Goal: Information Seeking & Learning: Check status

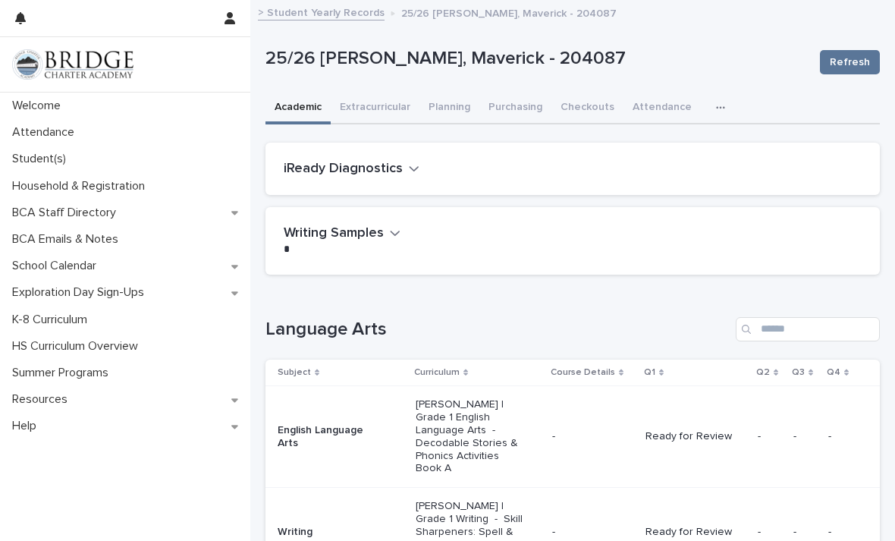
click at [500, 109] on button "Purchasing" at bounding box center [515, 109] width 72 height 32
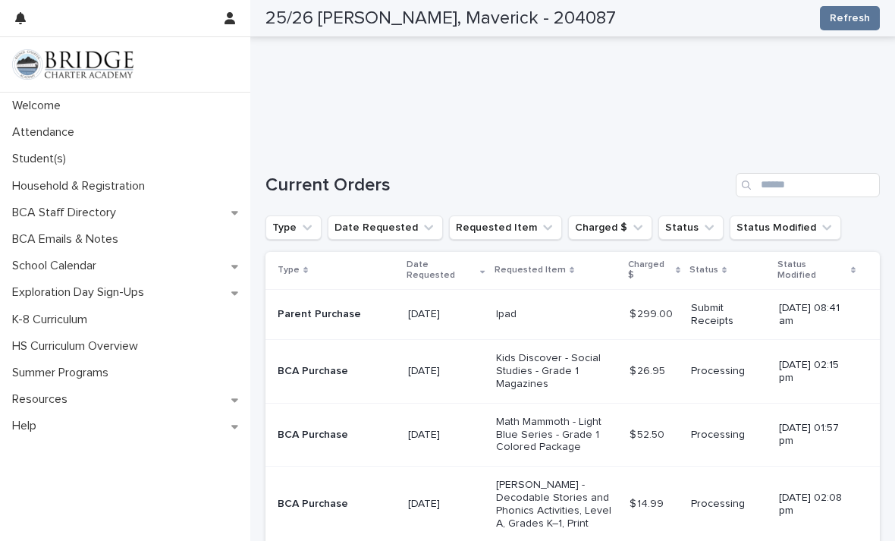
scroll to position [246, 0]
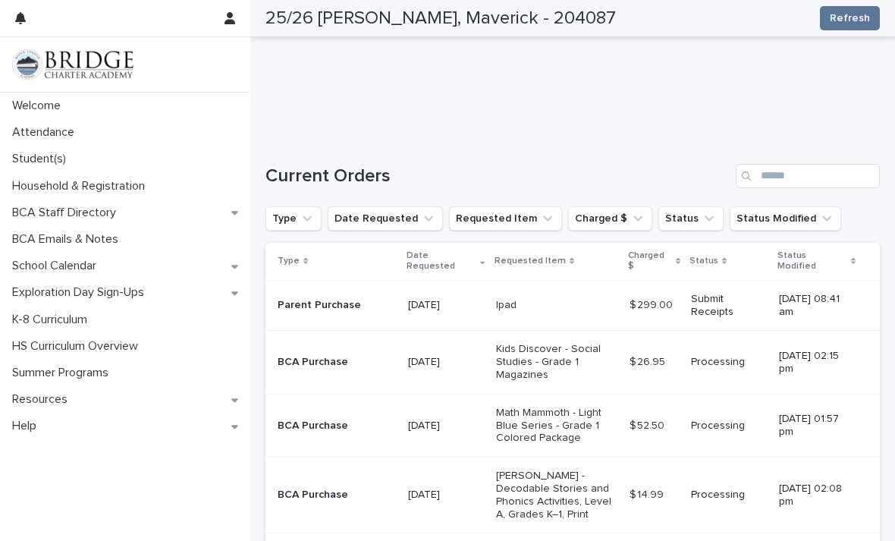
click at [826, 303] on p "[DATE] 08:41 am" at bounding box center [817, 306] width 77 height 26
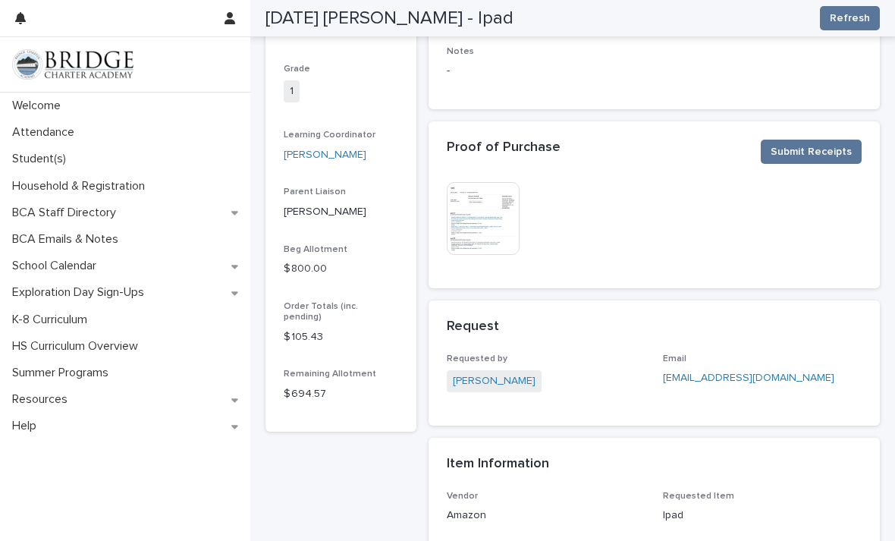
scroll to position [194, 0]
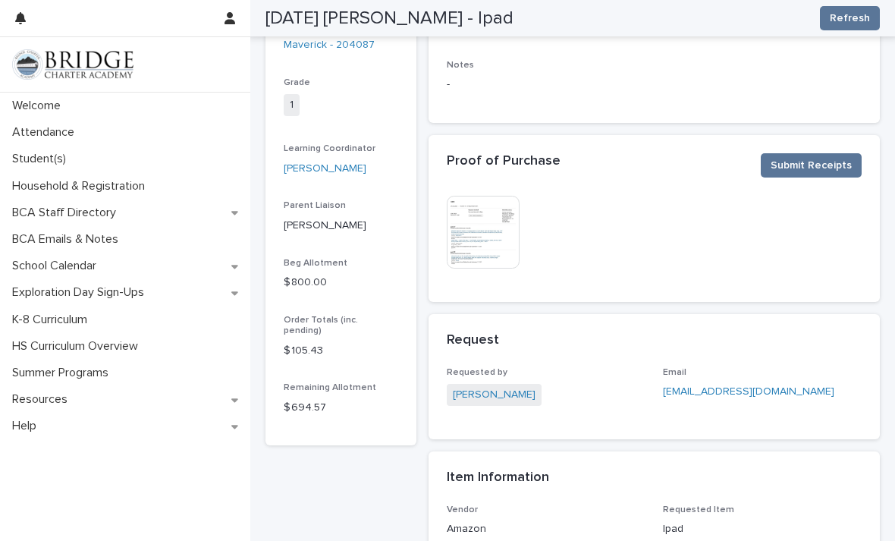
click at [832, 158] on span "Submit Receipts" at bounding box center [810, 165] width 81 height 15
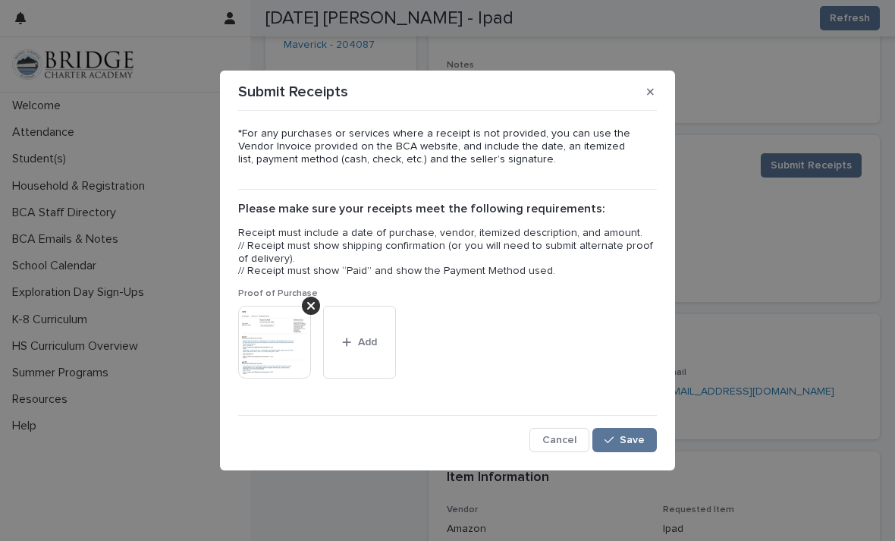
click at [642, 104] on button "button" at bounding box center [650, 92] width 25 height 24
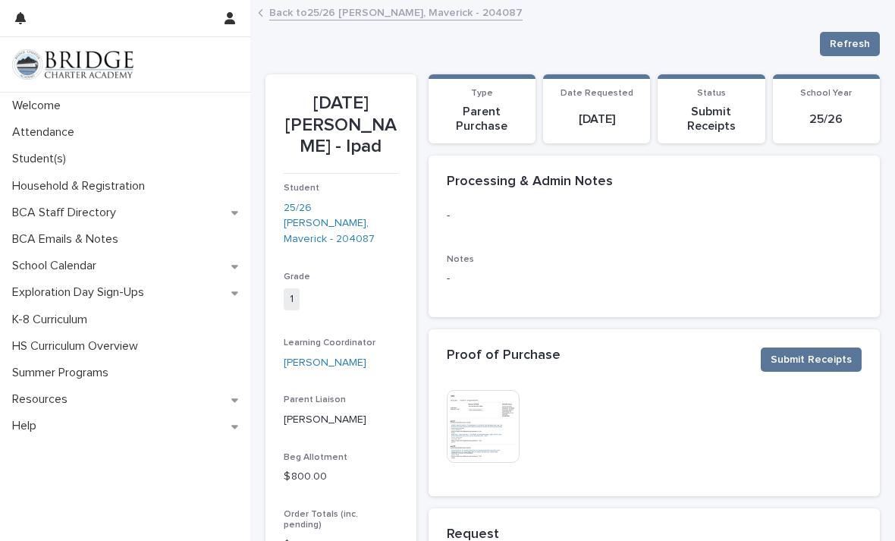
scroll to position [0, 0]
click at [401, 14] on link "Back to 25/26 [PERSON_NAME], Maverick - 204087" at bounding box center [395, 11] width 253 height 17
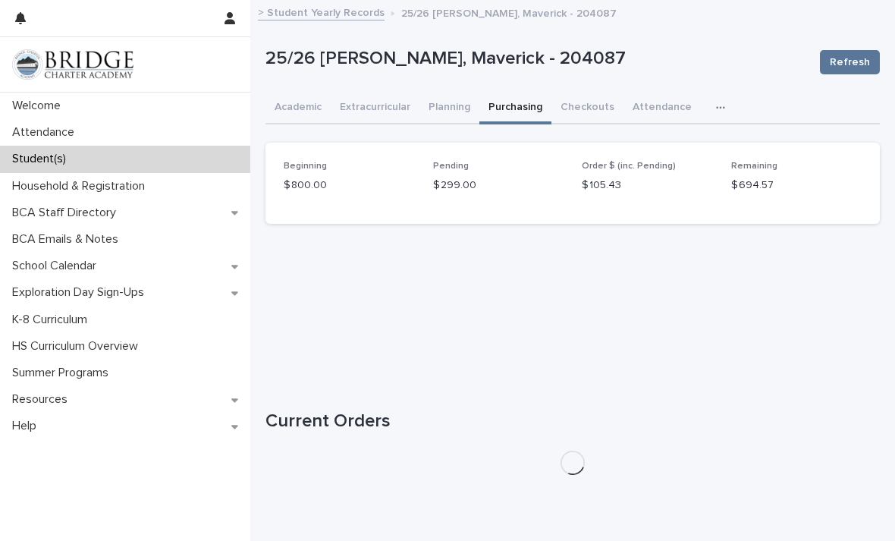
click at [406, 98] on button "Extracurricular" at bounding box center [375, 109] width 89 height 32
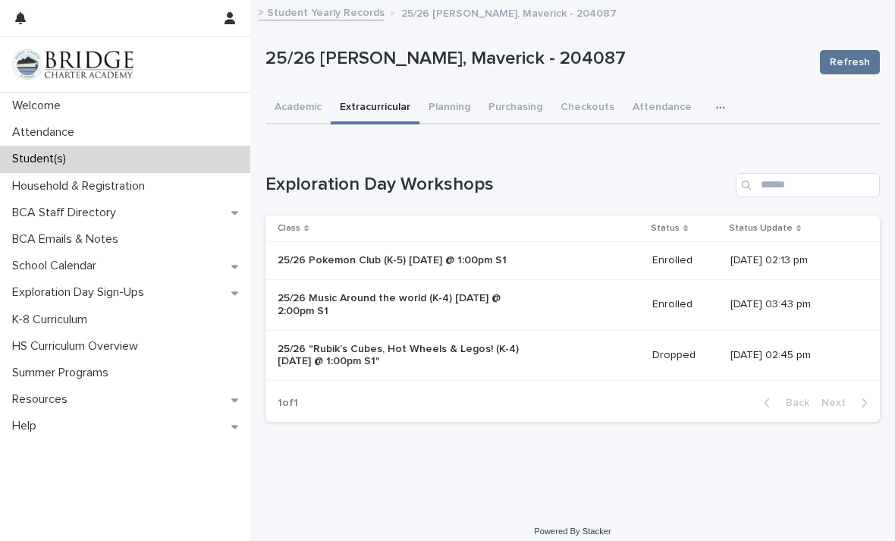
click at [295, 104] on button "Academic" at bounding box center [297, 109] width 65 height 32
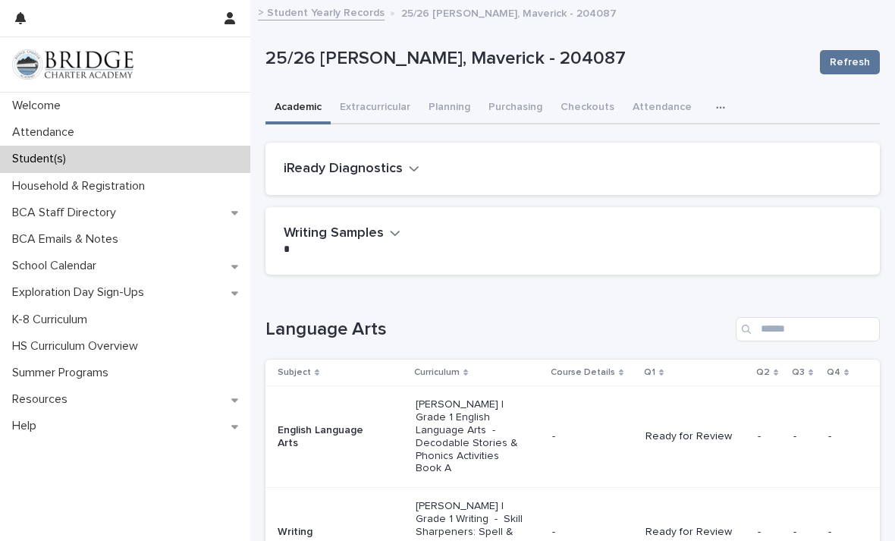
click at [128, 123] on div "Attendance" at bounding box center [125, 132] width 250 height 27
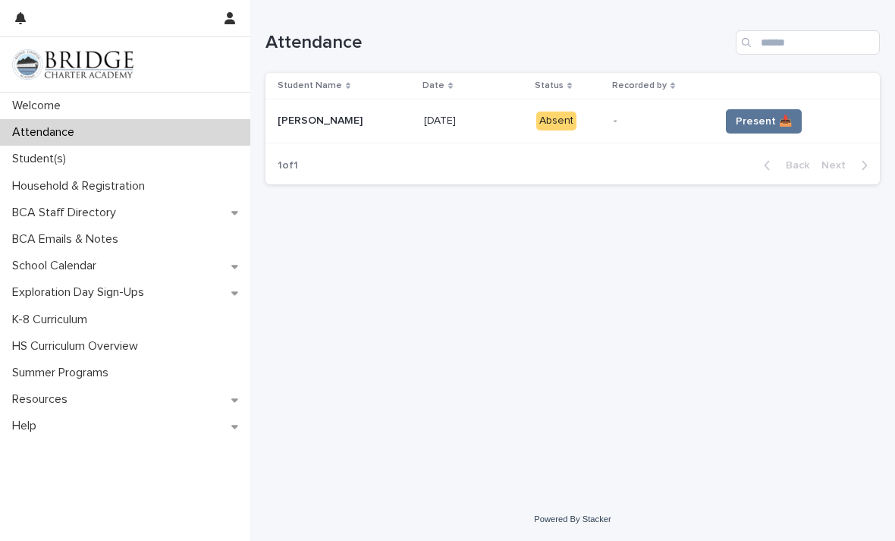
click at [767, 116] on span "Present 📥" at bounding box center [764, 121] width 56 height 15
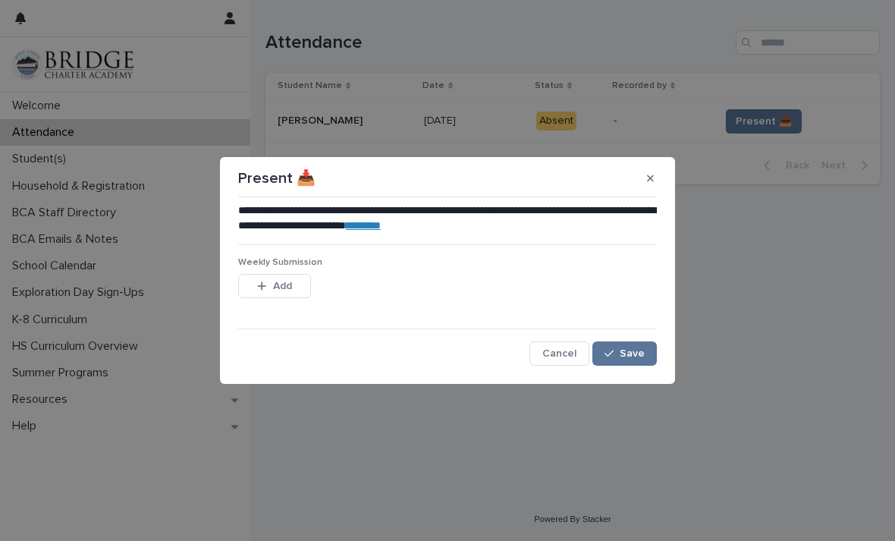
click at [635, 354] on span "Save" at bounding box center [632, 353] width 25 height 11
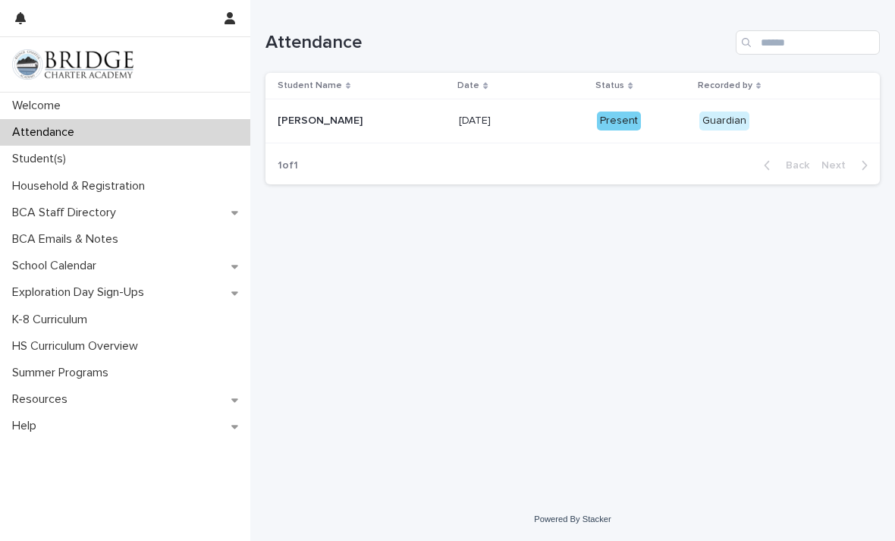
click at [106, 162] on div "Student(s)" at bounding box center [125, 159] width 250 height 27
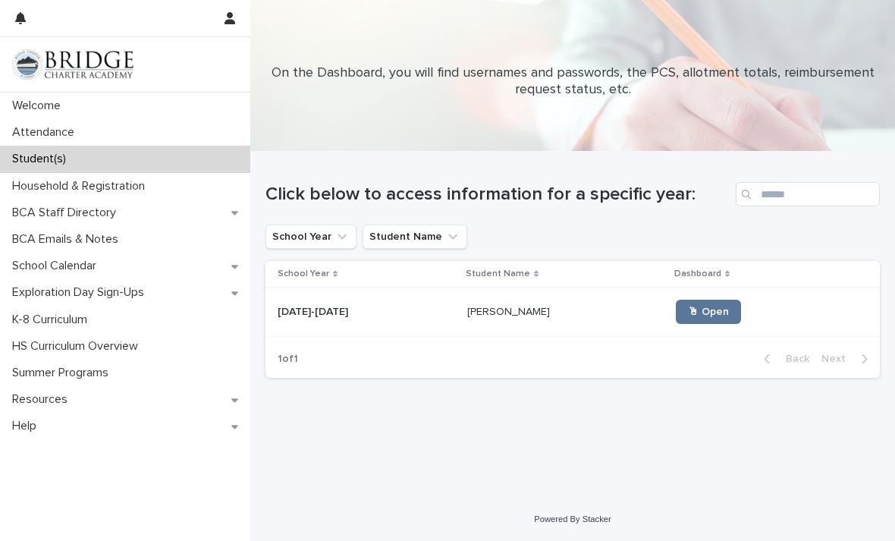
click at [701, 306] on link "🖱 Open" at bounding box center [708, 312] width 65 height 24
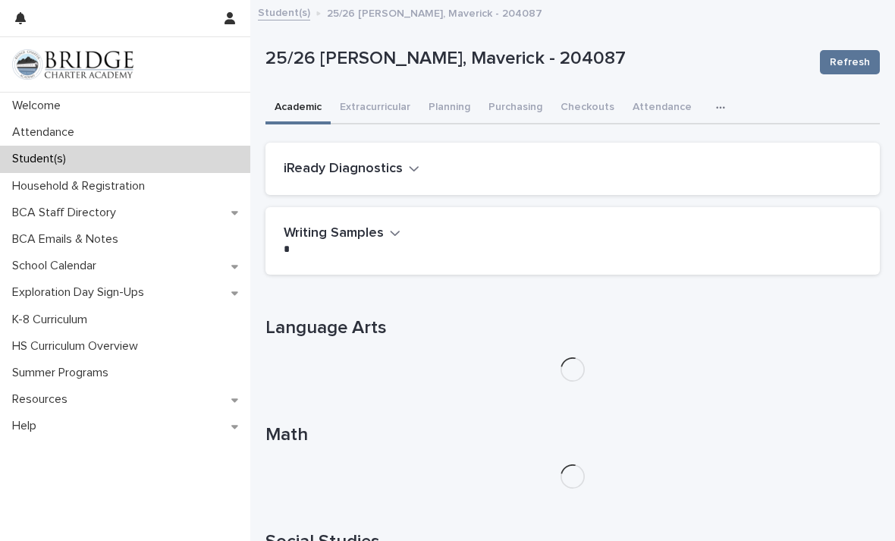
click at [525, 104] on button "Purchasing" at bounding box center [515, 109] width 72 height 32
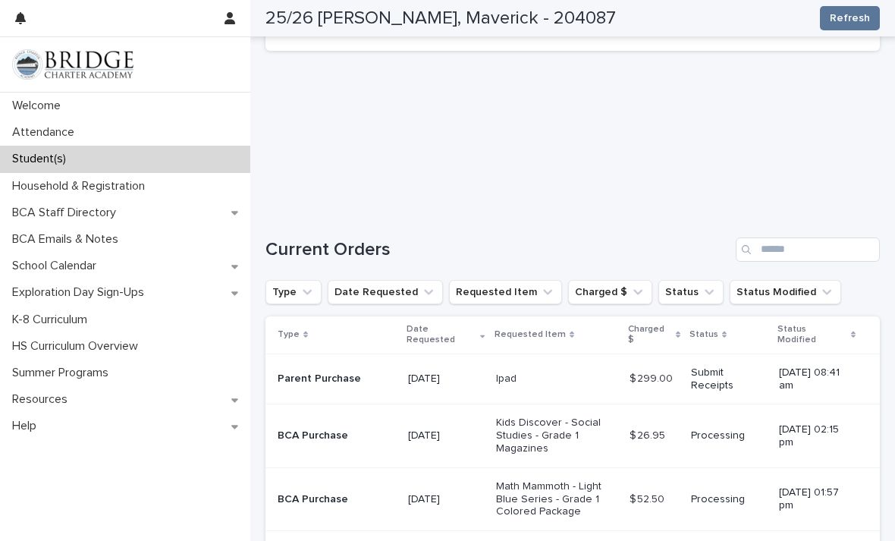
scroll to position [174, 0]
click at [733, 383] on p "Submit Receipts" at bounding box center [729, 378] width 76 height 26
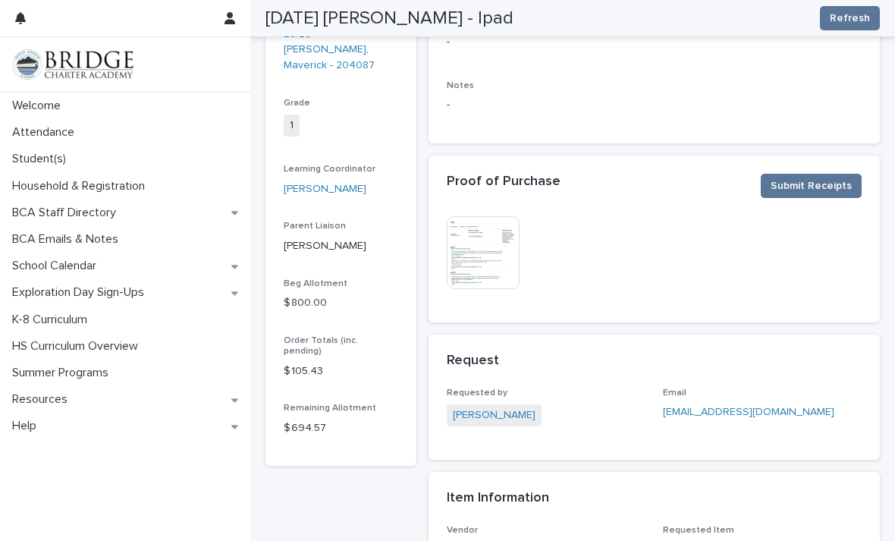
click at [487, 240] on img at bounding box center [483, 252] width 73 height 73
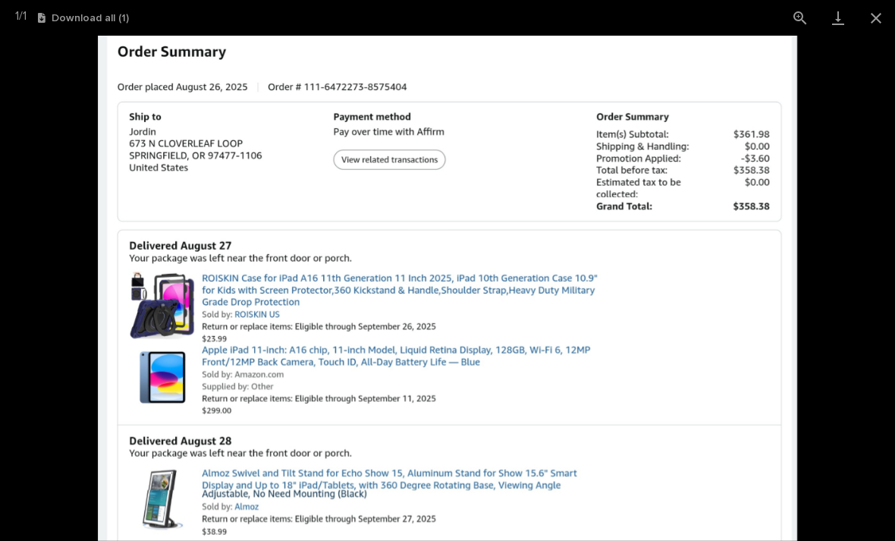
click at [883, 17] on button "Close gallery" at bounding box center [876, 18] width 38 height 36
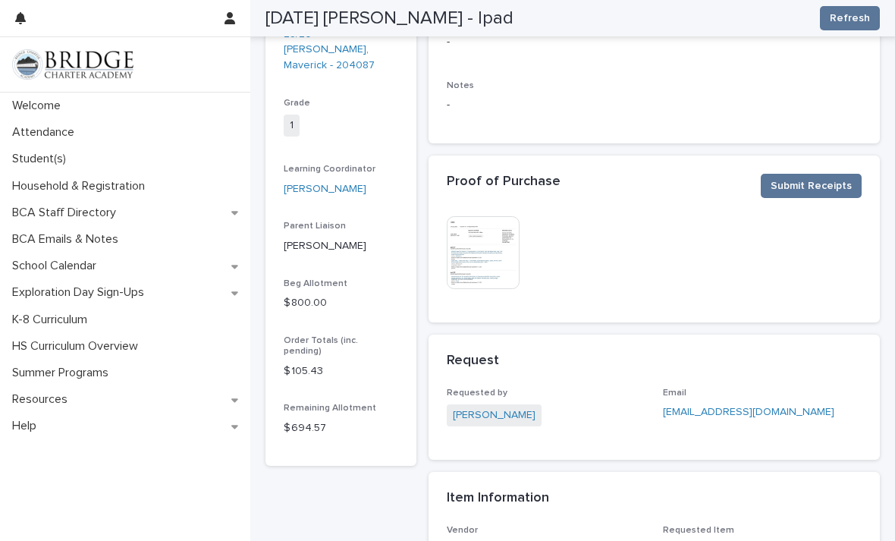
click at [487, 250] on img at bounding box center [483, 252] width 73 height 73
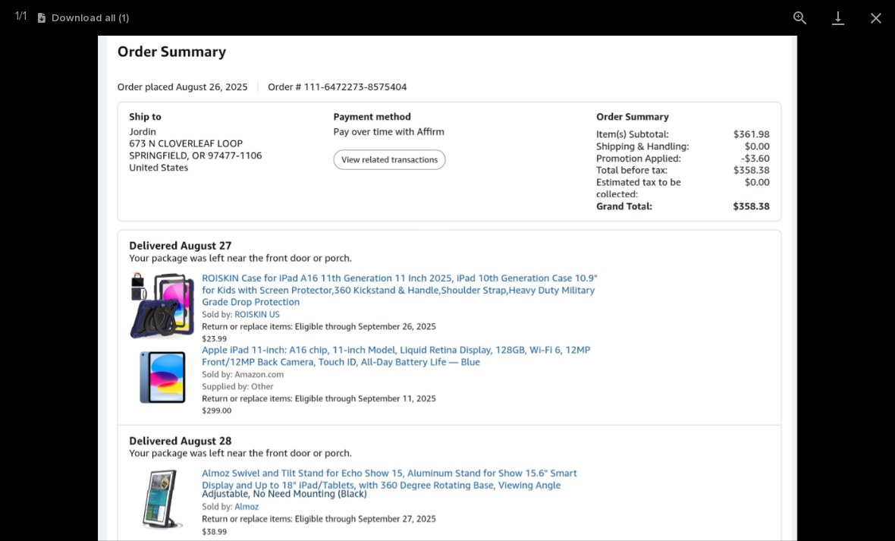
click at [879, 14] on button "Close gallery" at bounding box center [876, 18] width 38 height 36
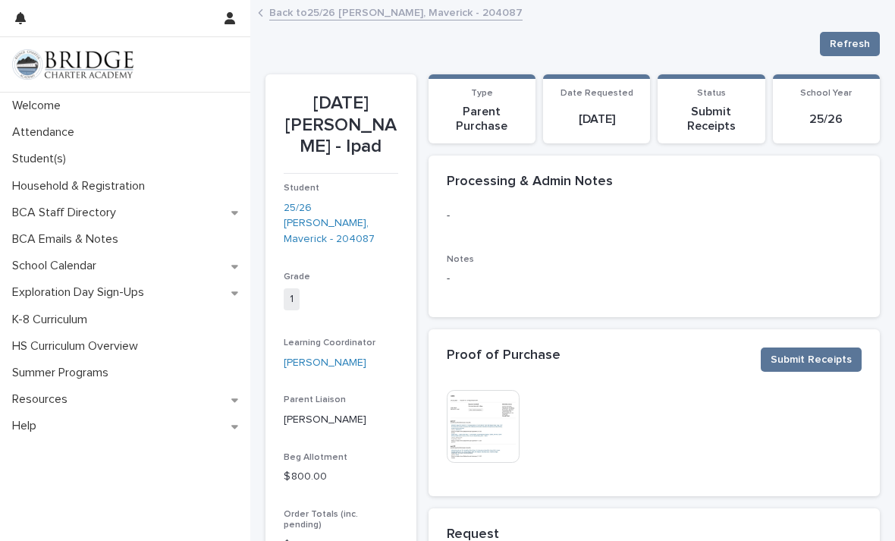
click at [345, 13] on link "Back to 25/26 [PERSON_NAME], Maverick - 204087" at bounding box center [395, 11] width 253 height 17
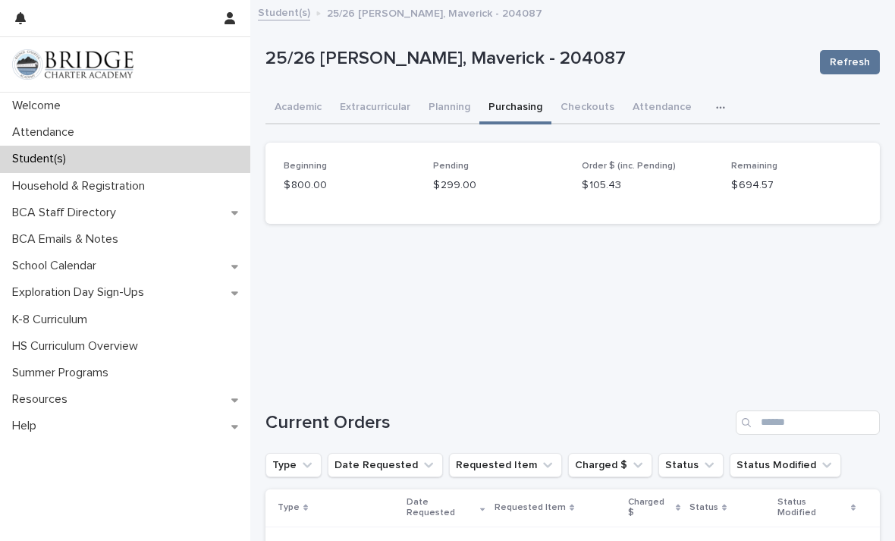
scroll to position [-1, 0]
click at [377, 97] on button "Extracurricular" at bounding box center [375, 109] width 89 height 32
